Goal: Check status

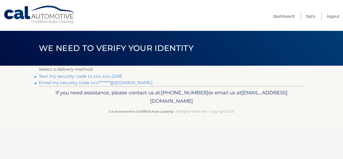
click at [100, 75] on link "Text my security code to xxx-xxx-2268" at bounding box center [80, 76] width 83 height 5
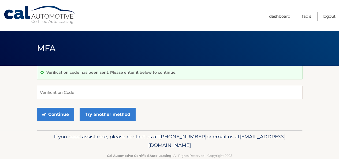
click at [96, 94] on input "Verification Code" at bounding box center [169, 92] width 265 height 13
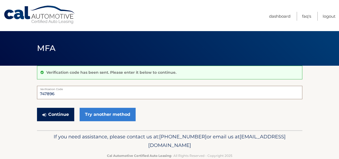
type input "747896"
click at [62, 113] on button "Continue" at bounding box center [55, 114] width 37 height 13
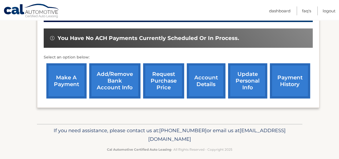
scroll to position [155, 0]
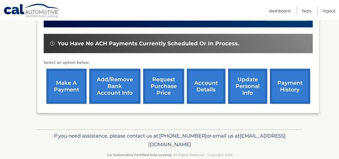
click at [213, 91] on link "account details" at bounding box center [206, 86] width 39 height 35
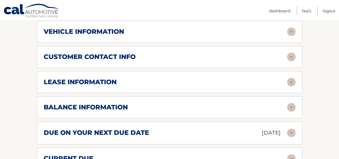
scroll to position [259, 0]
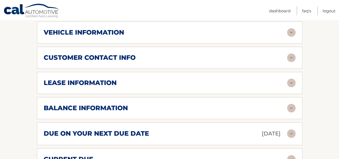
click at [221, 135] on div "due on your next due date Sep 19, 2025" at bounding box center [165, 133] width 243 height 9
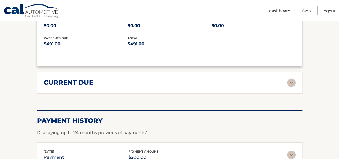
scroll to position [371, 0]
